Goal: Obtain resource: Obtain resource

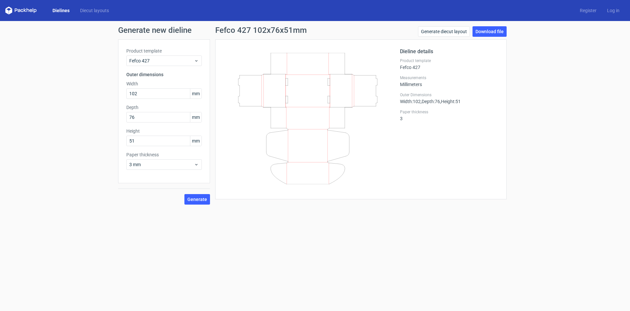
click at [57, 10] on link "Dielines" at bounding box center [61, 10] width 28 height 7
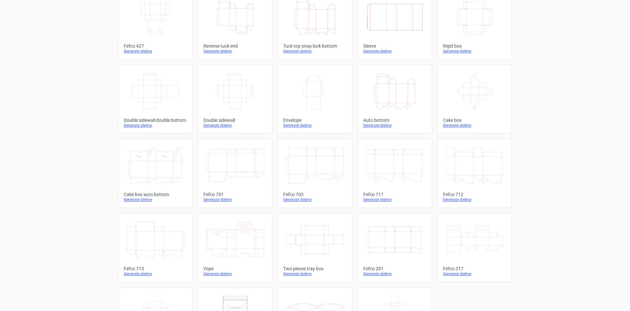
scroll to position [99, 0]
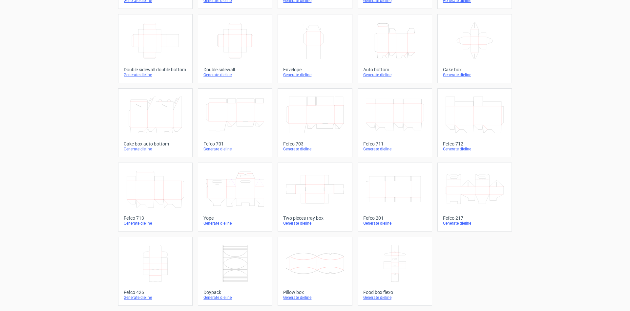
click at [157, 273] on icon at bounding box center [155, 263] width 58 height 37
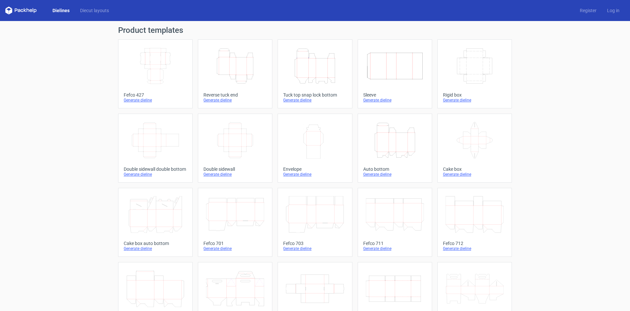
click at [239, 150] on icon "Width Depth Height" at bounding box center [235, 140] width 58 height 37
click at [146, 101] on div "Generate dieline" at bounding box center [155, 99] width 63 height 5
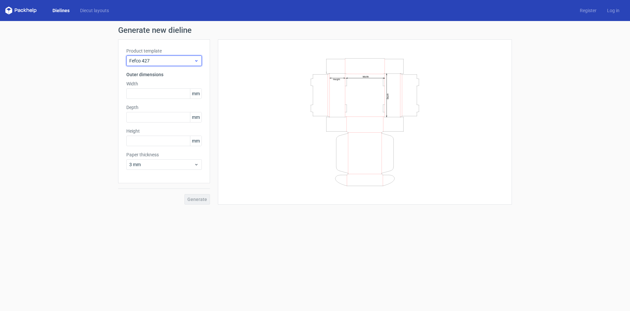
click at [157, 62] on span "Fefco 427" at bounding box center [161, 60] width 65 height 7
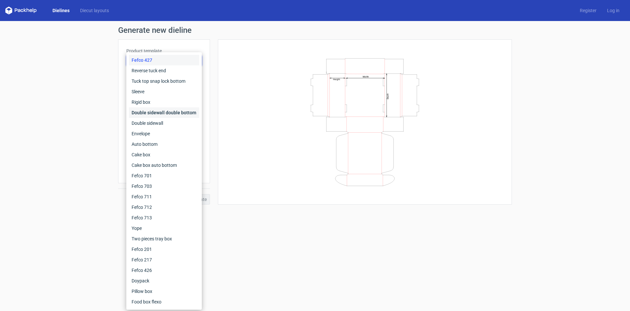
click at [164, 114] on div "Double sidewall double bottom" at bounding box center [164, 112] width 70 height 11
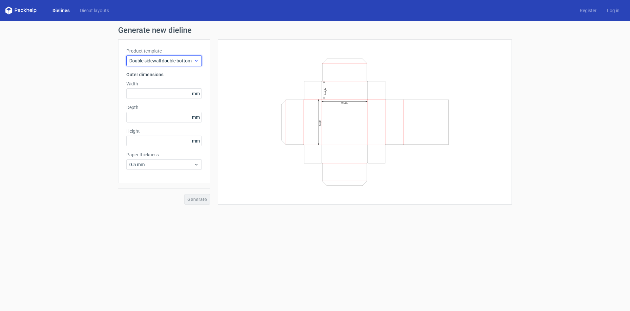
click at [152, 60] on span "Double sidewall double bottom" at bounding box center [161, 60] width 65 height 7
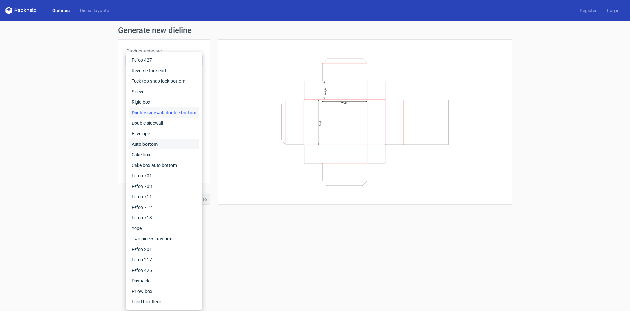
click at [152, 145] on div "Auto bottom" at bounding box center [164, 144] width 70 height 11
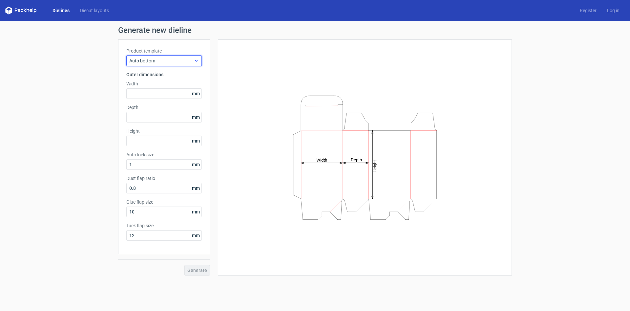
click at [153, 57] on div "Auto bottom" at bounding box center [163, 60] width 75 height 11
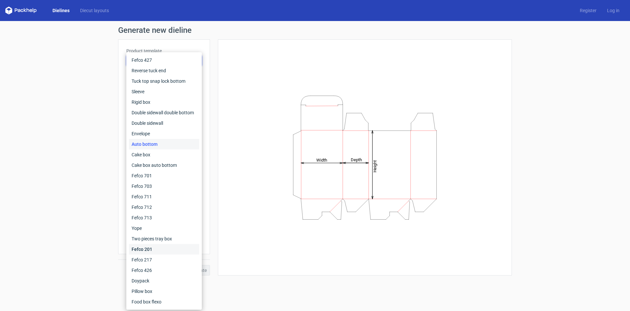
click at [160, 249] on div "Fefco 201" at bounding box center [164, 249] width 70 height 11
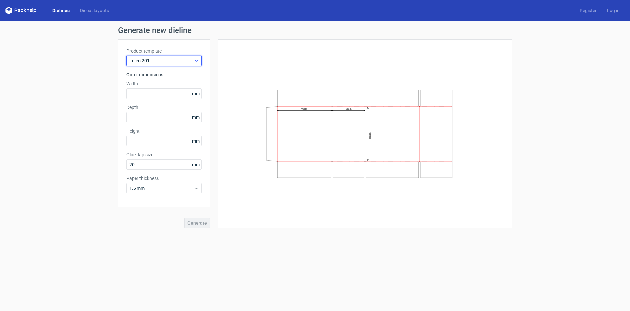
click at [143, 61] on span "Fefco 201" at bounding box center [161, 60] width 65 height 7
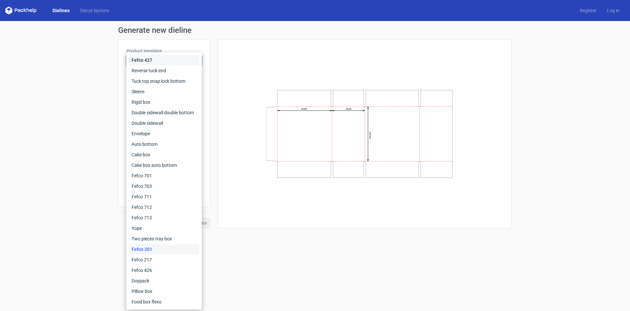
click at [143, 59] on div "Fefco 427" at bounding box center [164, 60] width 70 height 11
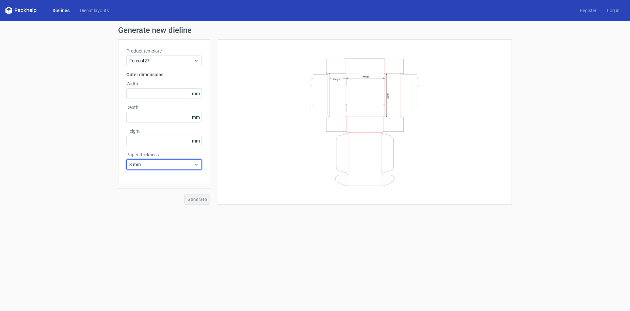
click at [154, 167] on span "3 mm" at bounding box center [161, 164] width 65 height 7
click at [241, 65] on div "Width Depth Height" at bounding box center [365, 122] width 278 height 149
click at [137, 77] on h3 "Outer dimensions" at bounding box center [163, 74] width 75 height 7
drag, startPoint x: 124, startPoint y: 75, endPoint x: 163, endPoint y: 75, distance: 38.7
click at [163, 75] on div "Product template Fefco 427 Outer dimensions Width mm Depth mm Height mm Paper t…" at bounding box center [164, 111] width 92 height 144
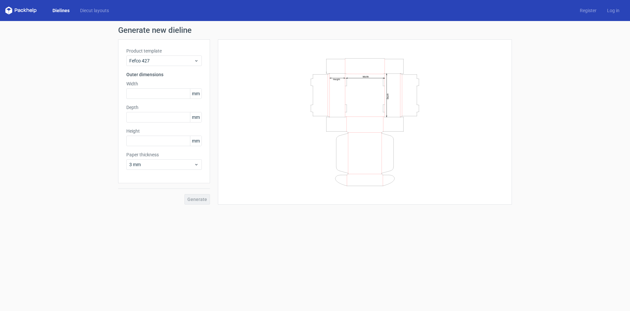
click at [163, 75] on h3 "Outer dimensions" at bounding box center [163, 74] width 75 height 7
drag, startPoint x: 125, startPoint y: 75, endPoint x: 179, endPoint y: 80, distance: 54.4
click at [179, 80] on div "Product template Fefco 427 Outer dimensions Width mm Depth mm Height mm Paper t…" at bounding box center [164, 111] width 92 height 144
click at [157, 80] on label "Width" at bounding box center [163, 83] width 75 height 7
click at [158, 96] on input "text" at bounding box center [163, 93] width 75 height 11
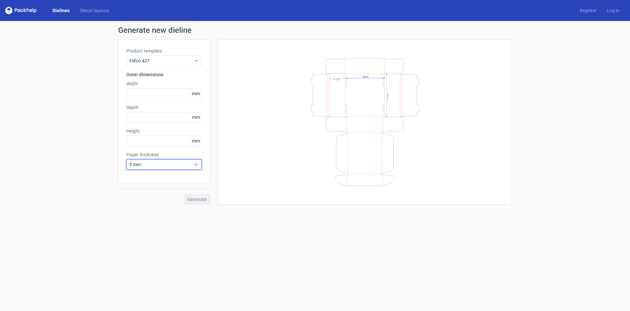
click at [148, 168] on div "3 mm" at bounding box center [163, 164] width 75 height 11
click at [147, 168] on div "3 mm" at bounding box center [163, 164] width 75 height 11
click at [148, 165] on span "3 mm" at bounding box center [161, 164] width 65 height 7
click at [147, 231] on div "4 mm" at bounding box center [164, 231] width 70 height 11
click at [155, 96] on input "text" at bounding box center [163, 93] width 75 height 11
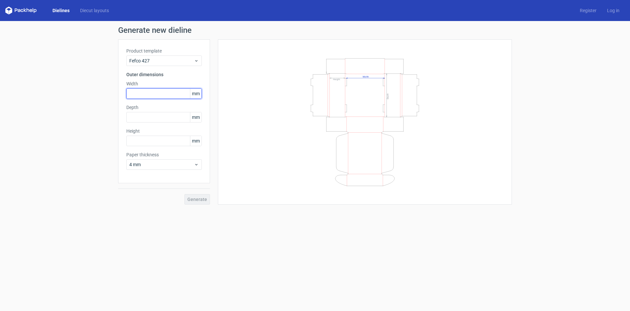
click at [140, 94] on input "text" at bounding box center [163, 93] width 75 height 11
type input "121"
click at [159, 117] on input "text" at bounding box center [163, 117] width 75 height 11
type input "86"
click at [137, 141] on input "text" at bounding box center [163, 141] width 75 height 11
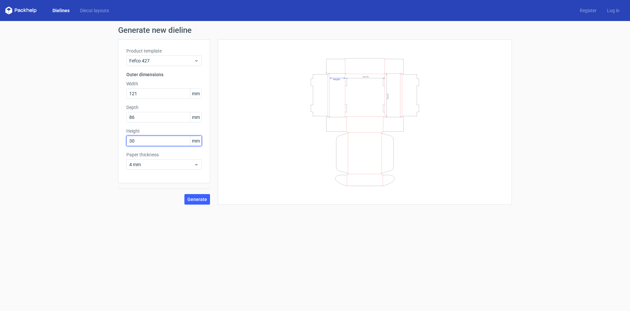
drag, startPoint x: 151, startPoint y: 143, endPoint x: 113, endPoint y: 146, distance: 38.2
click at [126, 146] on input "30" at bounding box center [163, 141] width 75 height 11
type input "60"
click at [202, 200] on span "Generate" at bounding box center [197, 199] width 20 height 5
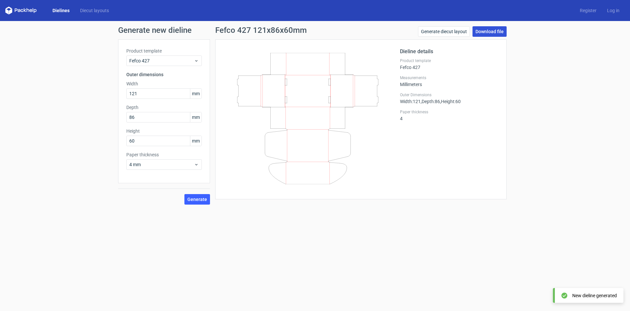
click at [489, 32] on link "Download file" at bounding box center [490, 31] width 34 height 11
click at [454, 34] on link "Generate diecut layout" at bounding box center [444, 31] width 52 height 11
click at [440, 35] on link "Generate diecut layout" at bounding box center [444, 31] width 52 height 11
click at [170, 98] on input "121" at bounding box center [163, 93] width 75 height 11
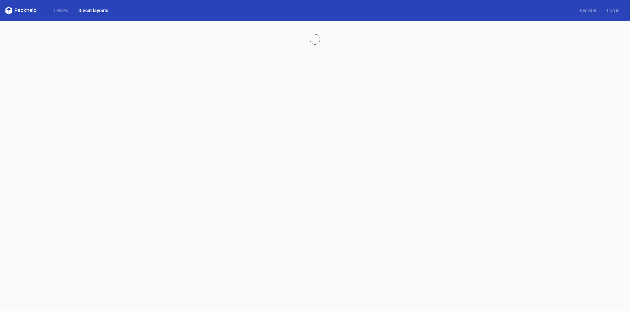
click at [84, 90] on div at bounding box center [315, 166] width 630 height 290
click at [54, 11] on link "Dielines" at bounding box center [60, 10] width 26 height 7
